Goal: Task Accomplishment & Management: Complete application form

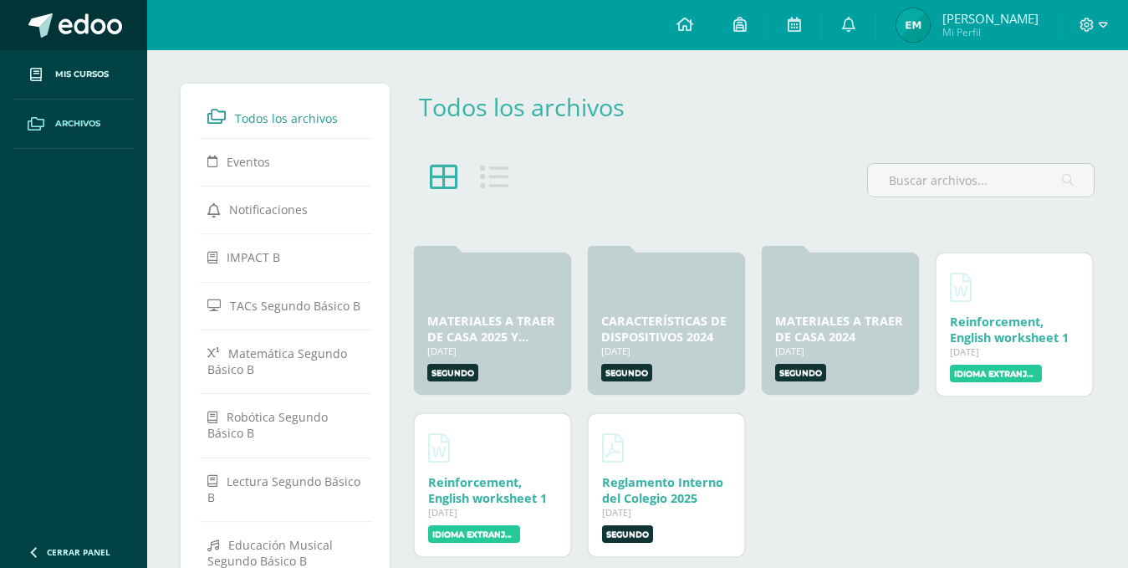
click at [69, 28] on span at bounding box center [91, 25] width 64 height 25
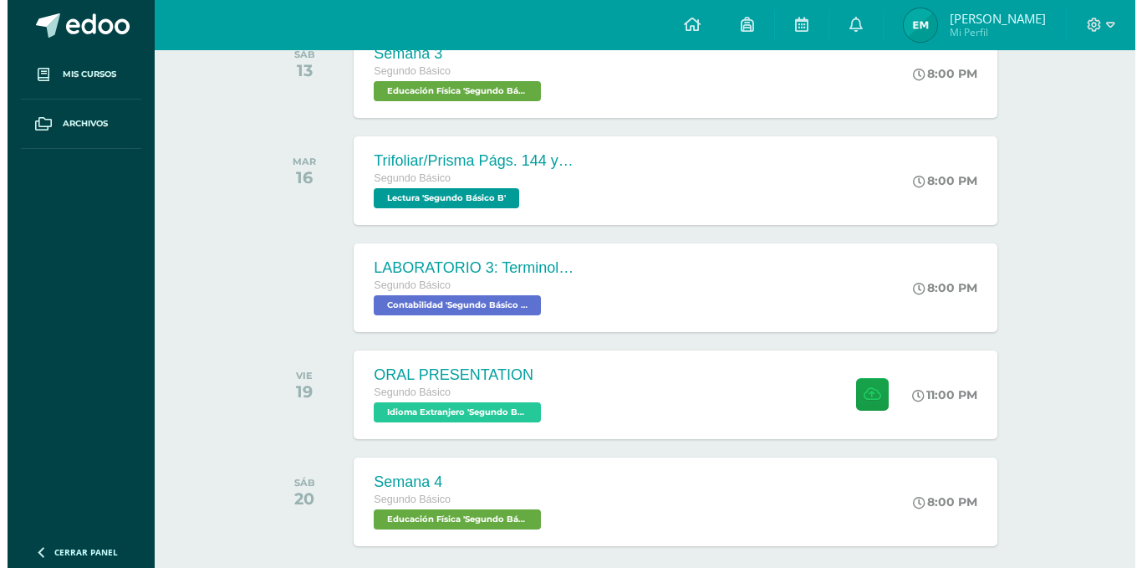
scroll to position [492, 0]
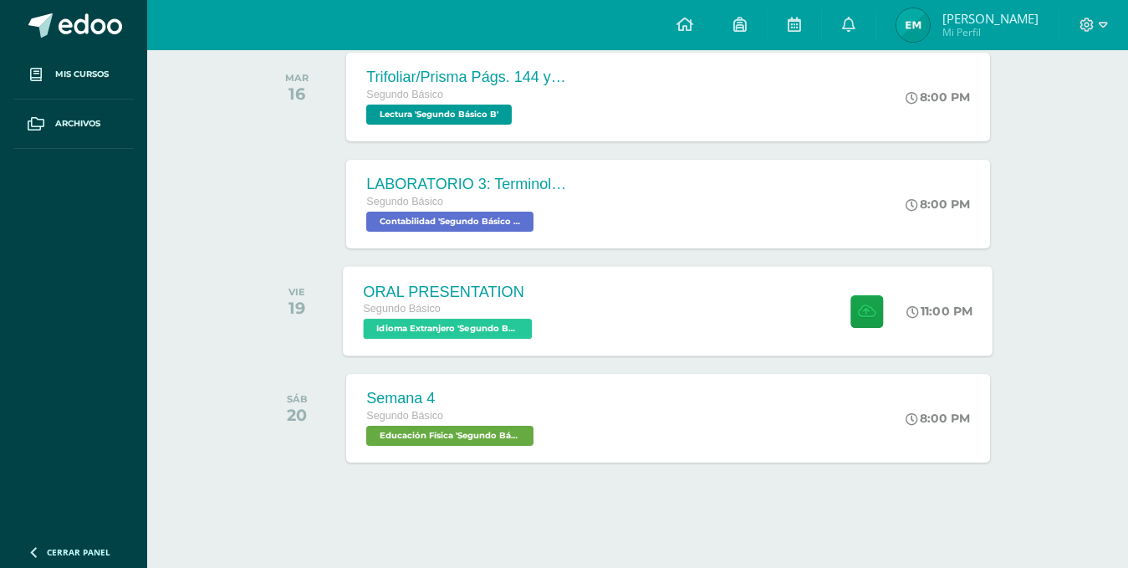
click at [604, 306] on div "ORAL PRESENTATION Segundo Básico Idioma Extranjero 'Segundo Básico B' 11:00 PM …" at bounding box center [669, 310] width 650 height 89
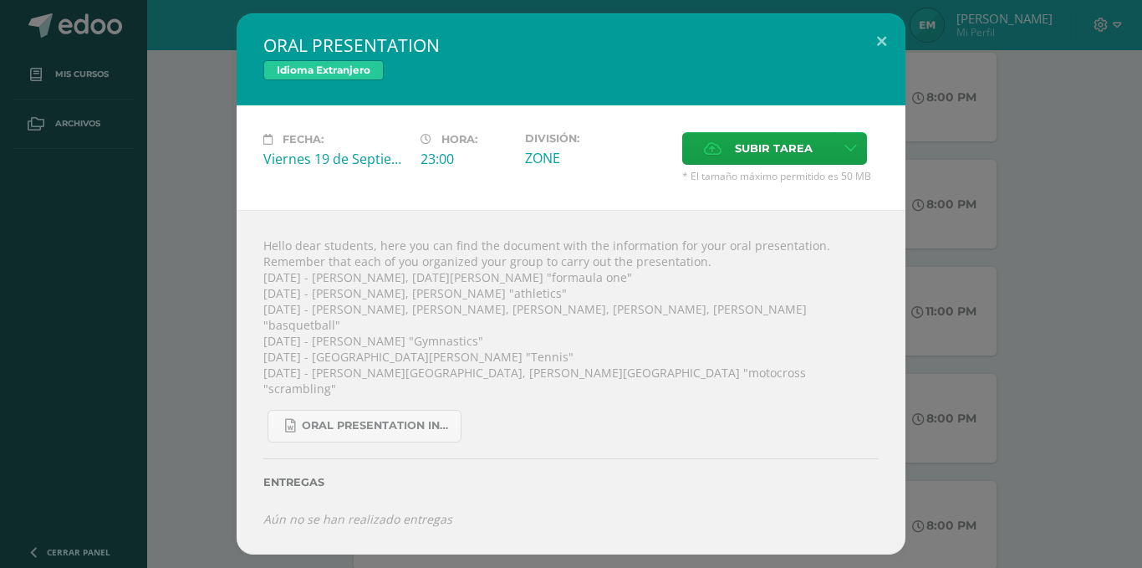
click at [686, 339] on div "Hello dear students, here you can find the document with the information for yo…" at bounding box center [571, 382] width 669 height 344
click at [865, 161] on link at bounding box center [850, 148] width 33 height 33
click at [796, 198] on span "Subir enlace" at bounding box center [779, 200] width 70 height 16
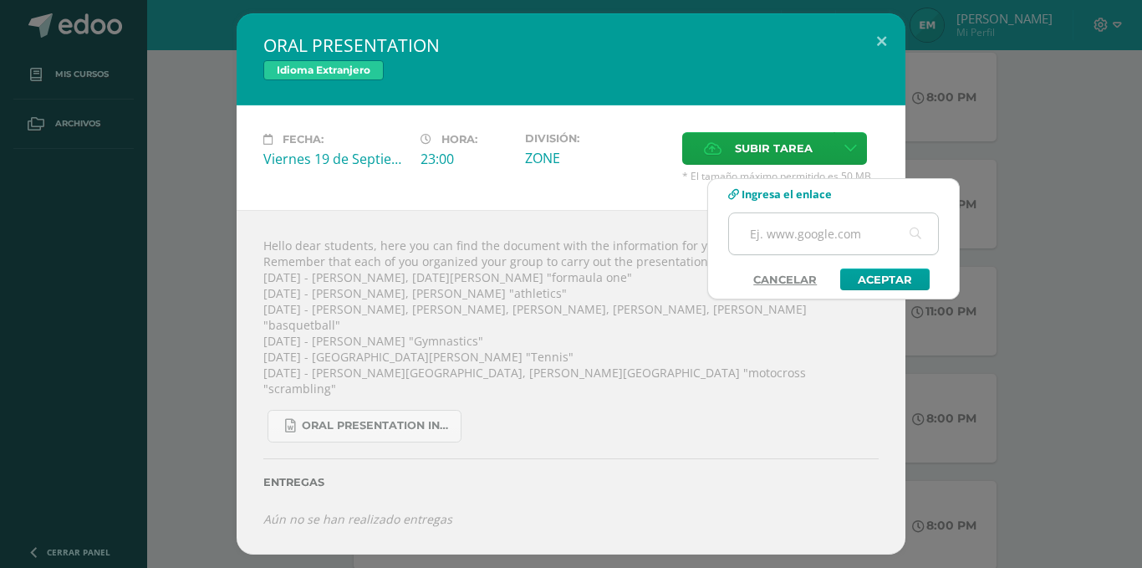
click at [804, 242] on input "text" at bounding box center [833, 233] width 209 height 41
paste input "https://www.canva.com/design/DAGy0Uk5_28/tKQJQVP4VEeDfXNVgQZDBg/edit?utm_conten…"
type input "https://www.canva.com/design/DAGy0Uk5_28/tKQJQVP4VEeDfXNVgQZDBg/edit?utm_conten…"
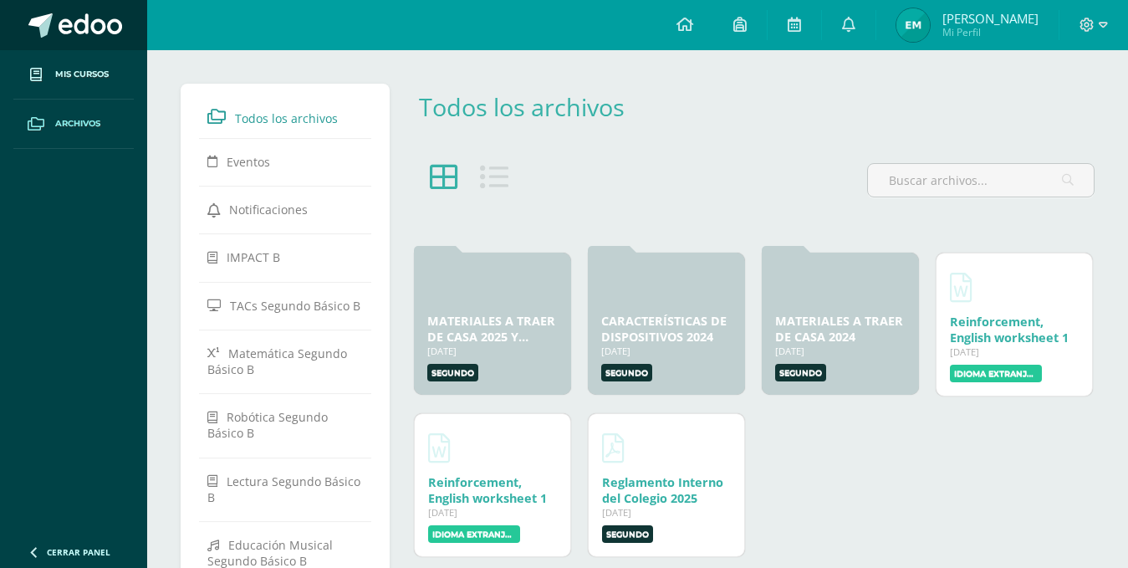
click at [74, 19] on span at bounding box center [91, 25] width 64 height 25
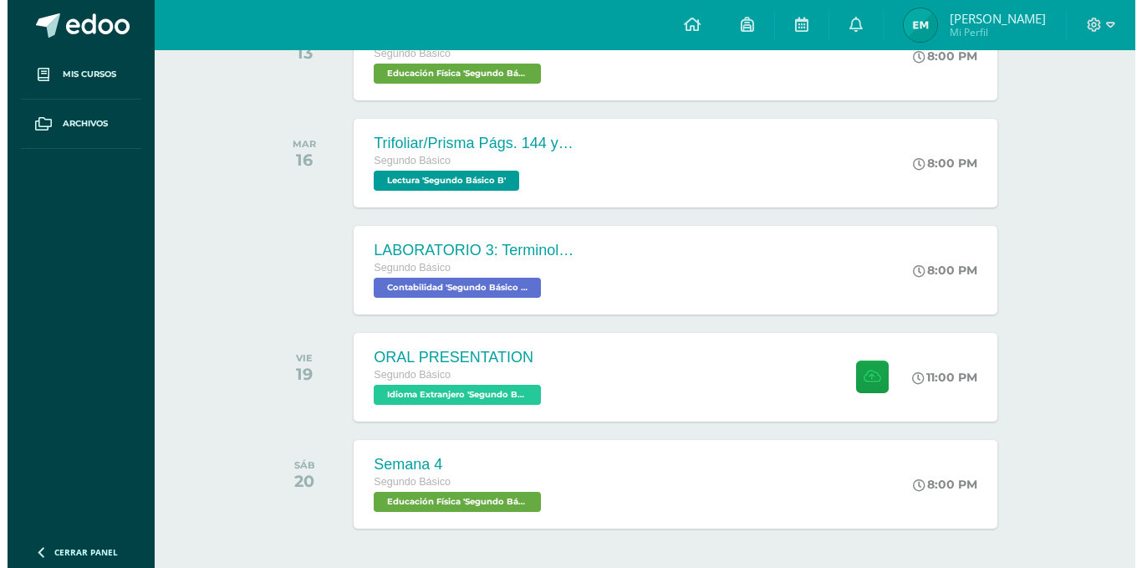
scroll to position [434, 0]
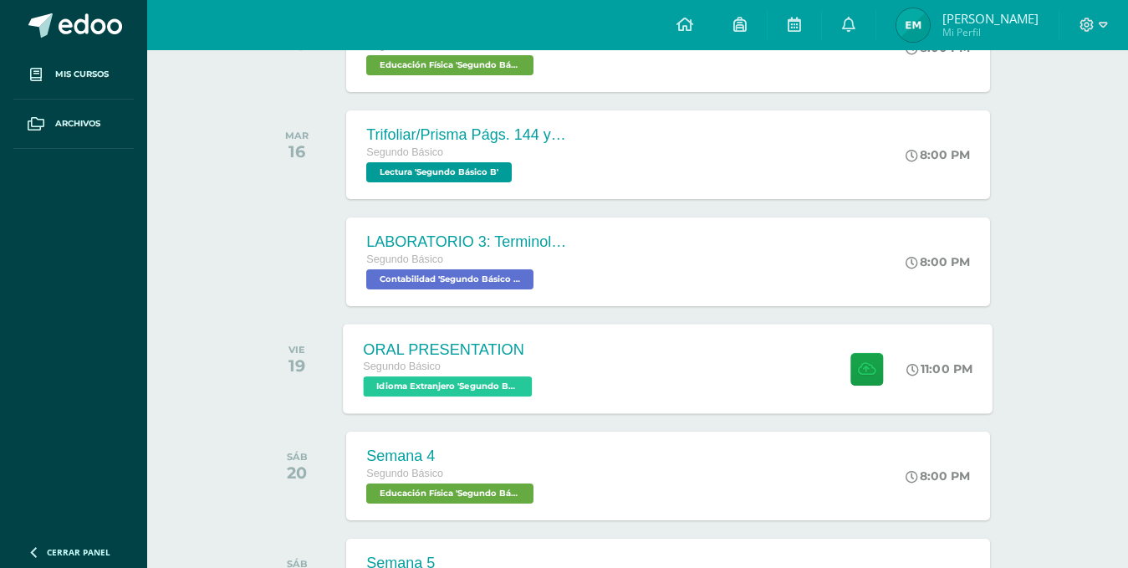
click at [715, 370] on div "ORAL PRESENTATION Segundo Básico Idioma Extranjero 'Segundo Básico B' 11:00 PM …" at bounding box center [669, 368] width 650 height 89
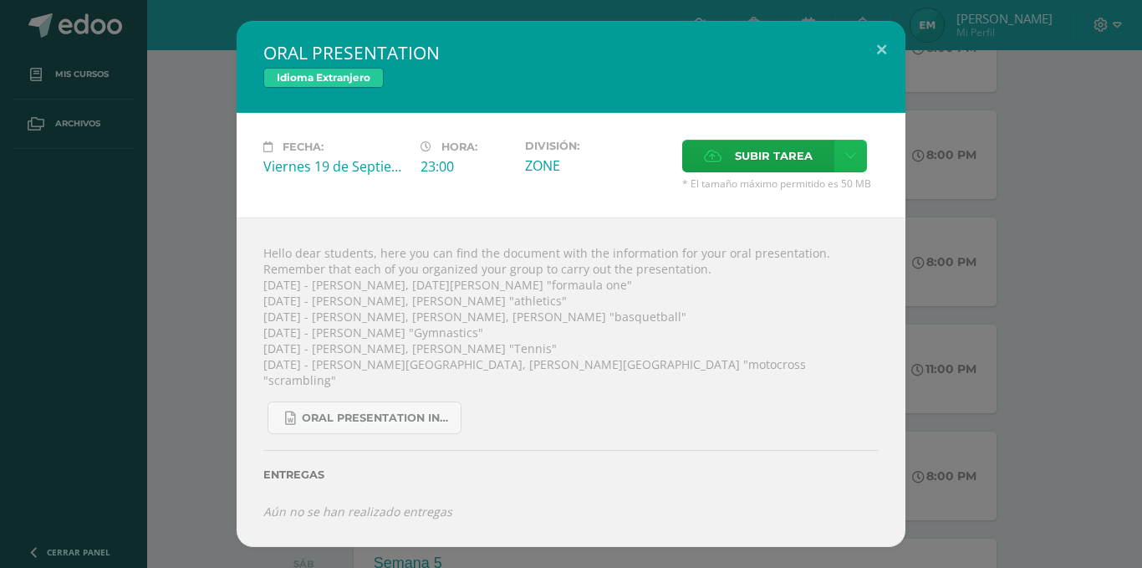
click at [845, 162] on icon at bounding box center [850, 156] width 13 height 14
click at [796, 196] on span "Subir enlace" at bounding box center [779, 200] width 70 height 16
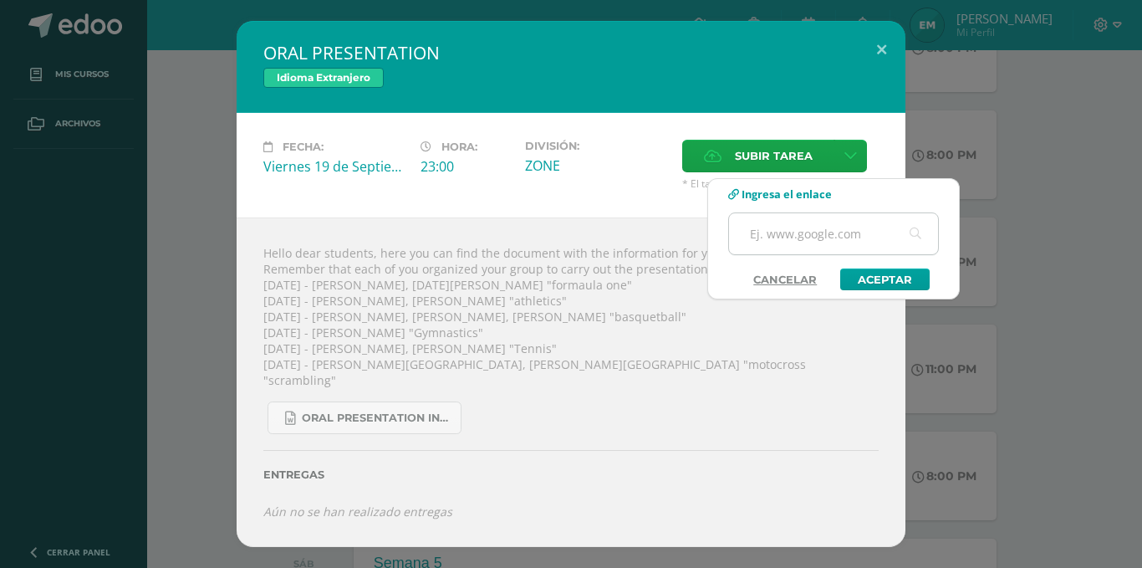
click at [789, 234] on input "text" at bounding box center [833, 233] width 209 height 41
paste input "https://www.canva.com/design/DAGy0Uk5_28/tKQJQVP4VEeDfXNVgQZDBg/edit?utm_conten…"
type input "https://www.canva.com/design/DAGy0Uk5_28/tKQJQVP4VEeDfXNVgQZDBg/edit?utm_conten…"
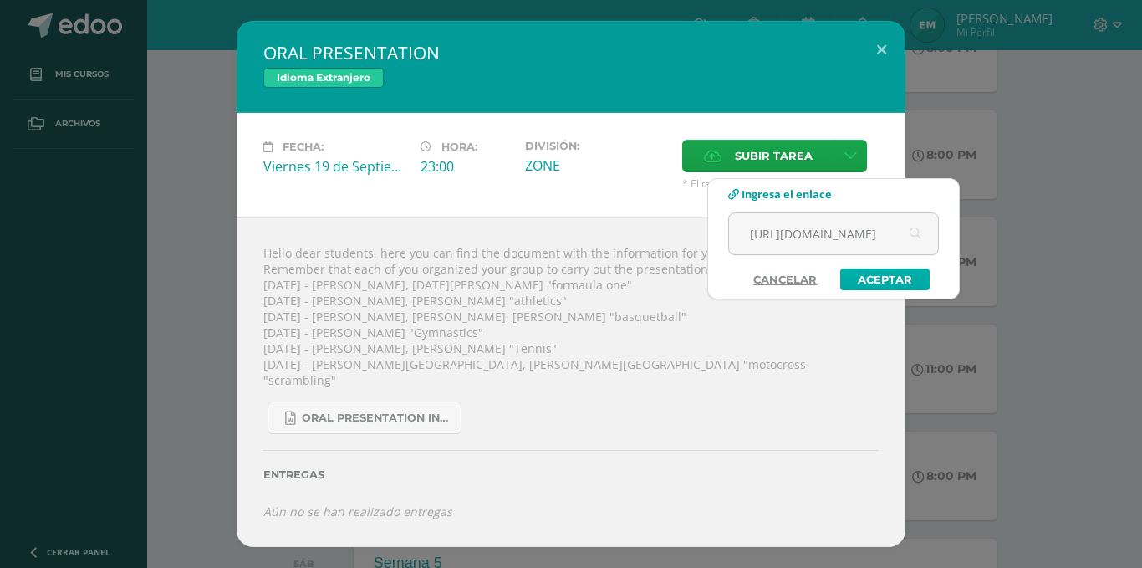
click at [889, 285] on link "Aceptar" at bounding box center [884, 279] width 89 height 22
